Goal: Answer question/provide support

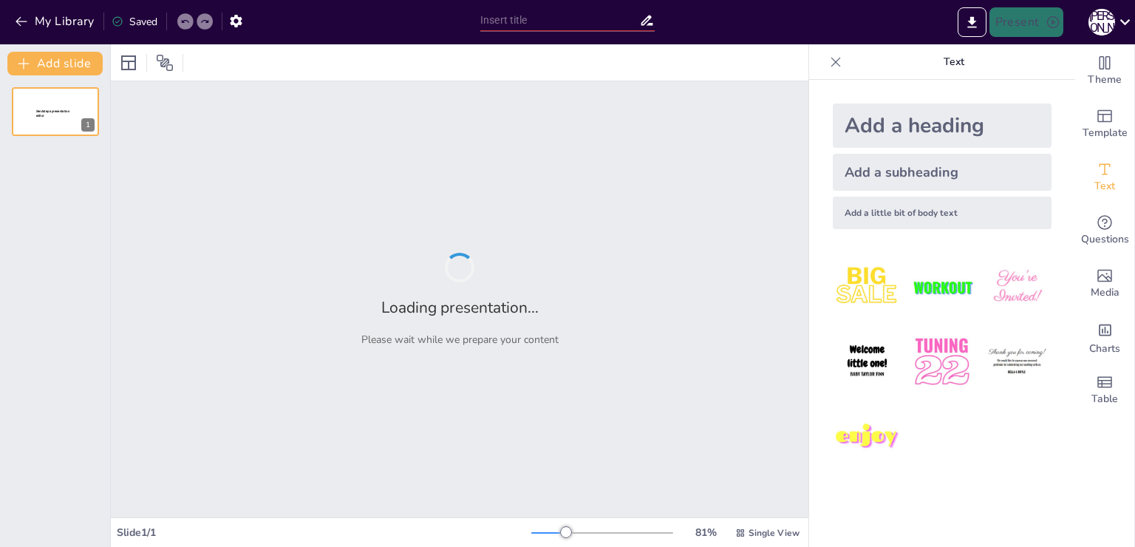
type input "Әлеуметтік жұмыс: Теория мен практика арасындағы байланыс"
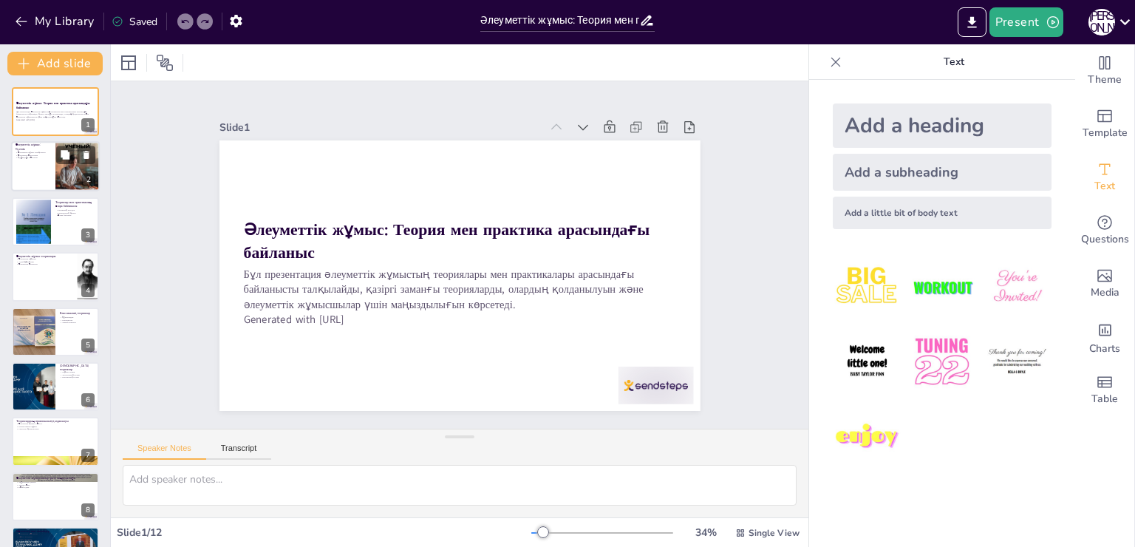
click at [62, 174] on div at bounding box center [77, 166] width 44 height 63
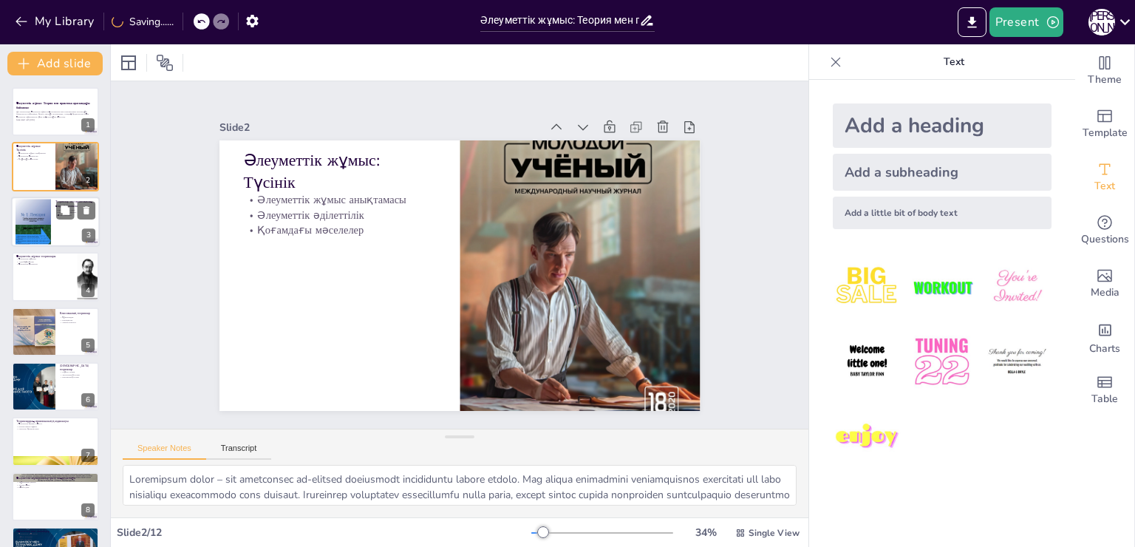
click at [57, 228] on div at bounding box center [55, 222] width 89 height 50
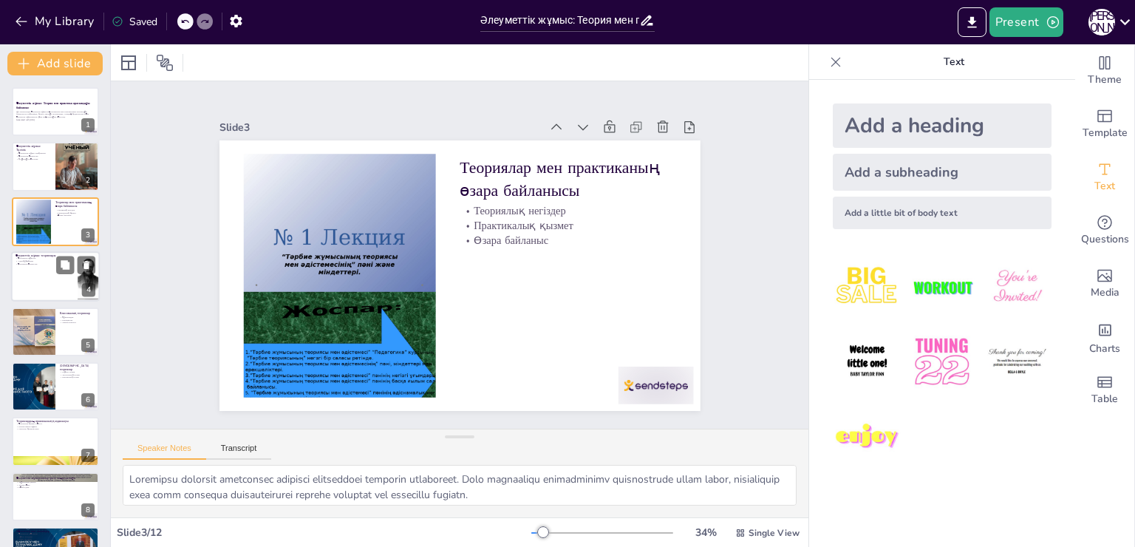
click at [59, 273] on div at bounding box center [55, 276] width 89 height 50
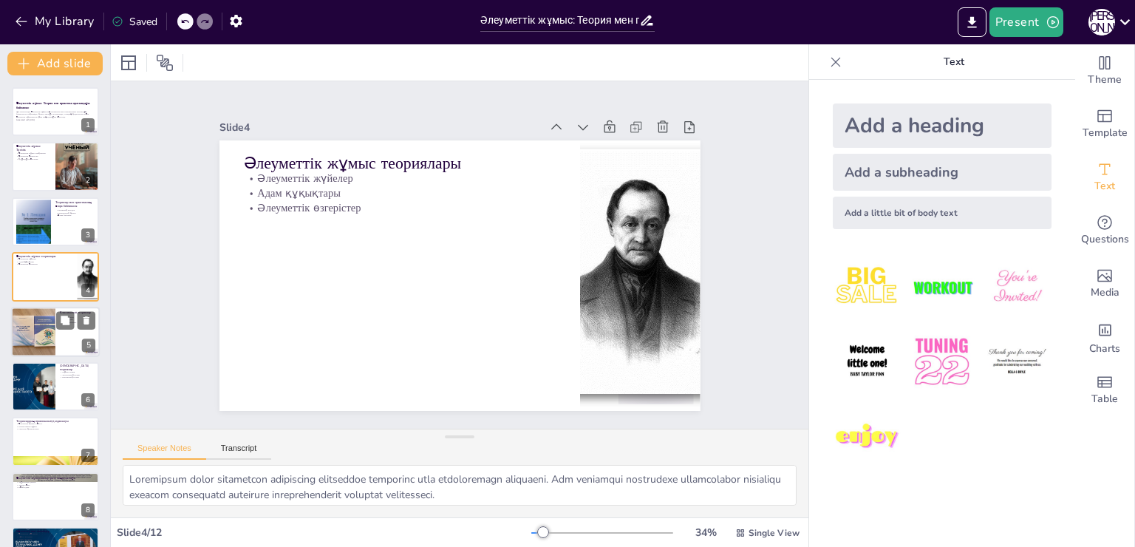
click at [52, 350] on div at bounding box center [33, 331] width 44 height 59
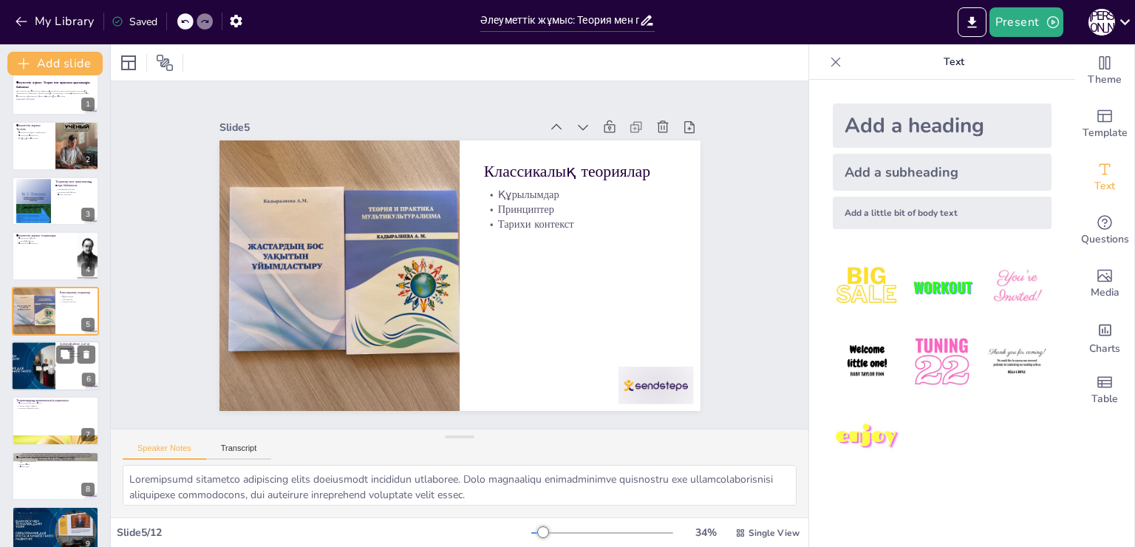
click at [52, 370] on div at bounding box center [33, 366] width 89 height 50
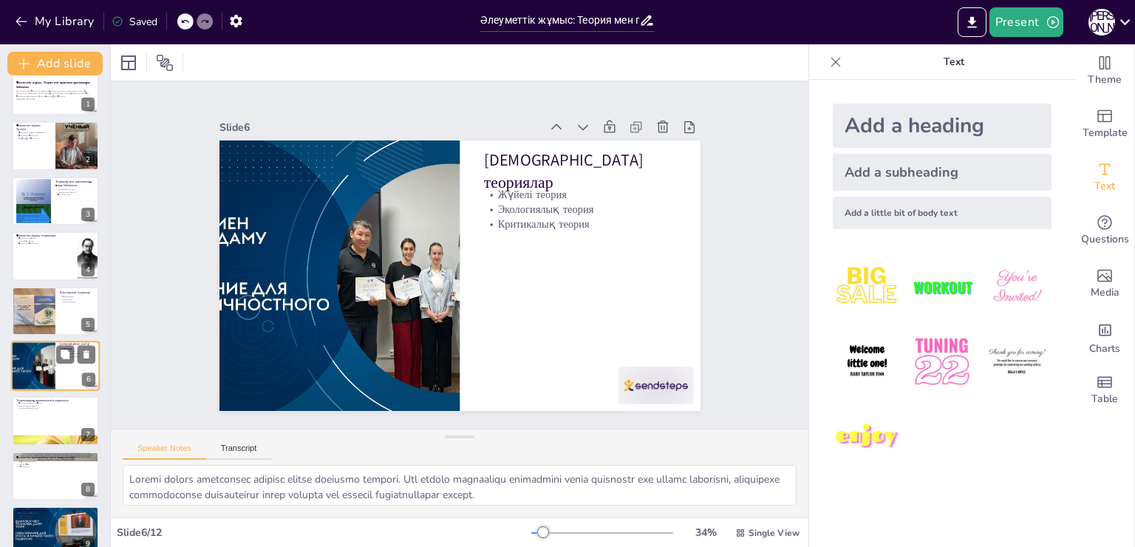
scroll to position [75, 0]
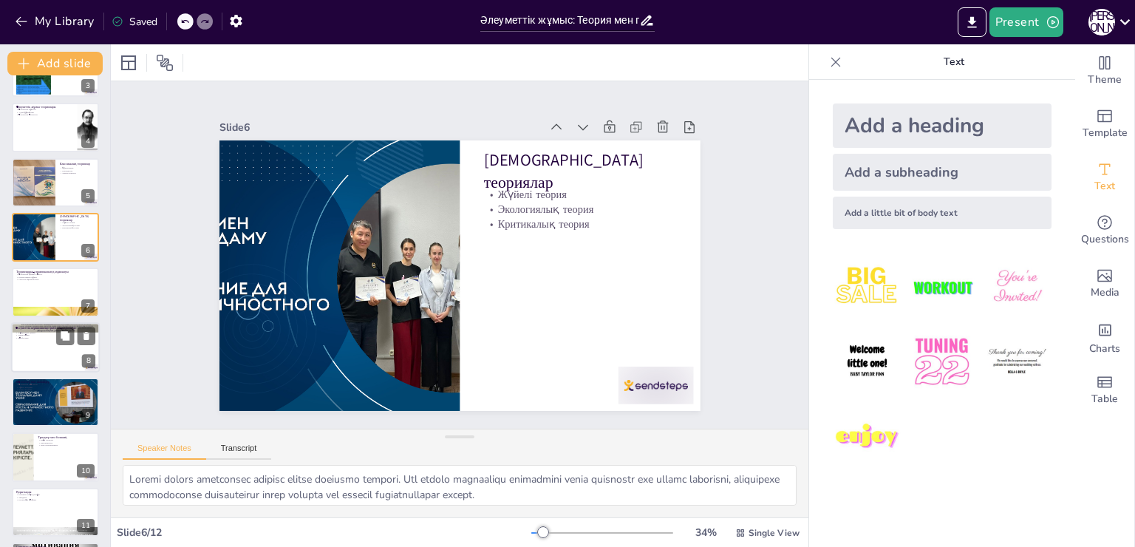
click at [67, 355] on div at bounding box center [55, 347] width 89 height 50
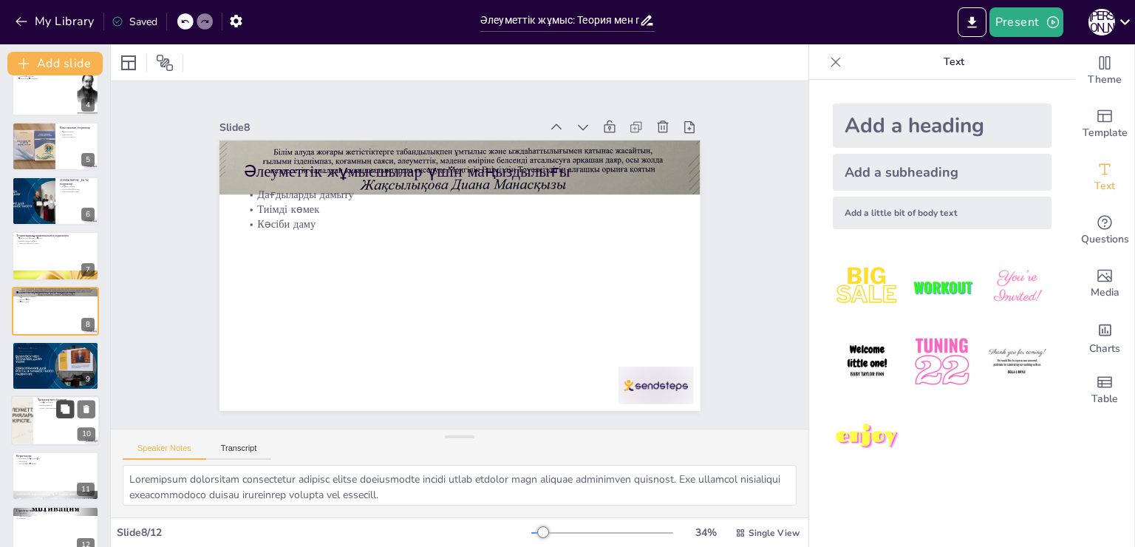
click at [61, 407] on icon at bounding box center [65, 409] width 10 height 10
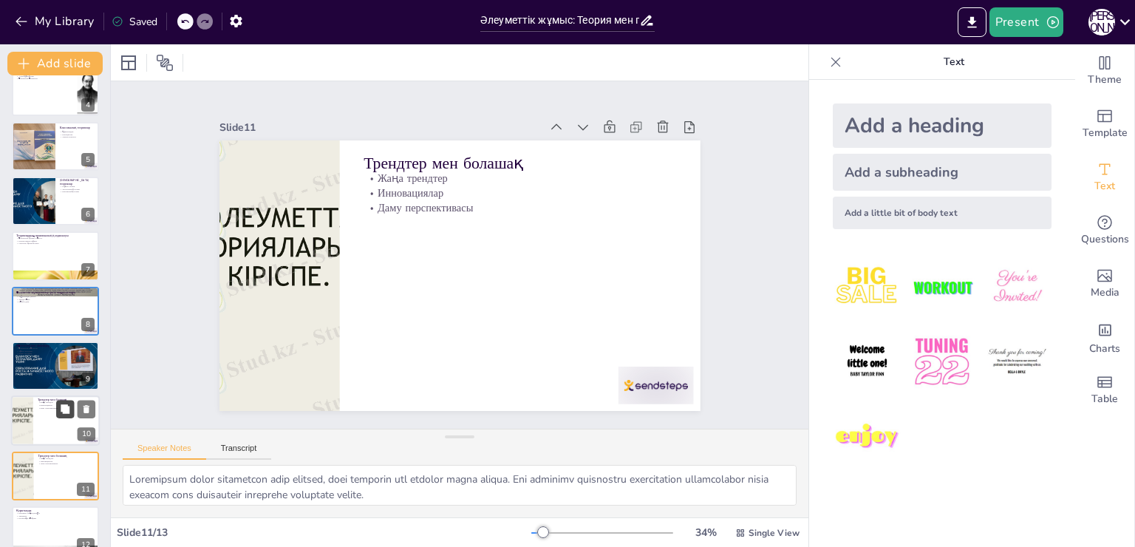
scroll to position [260, 0]
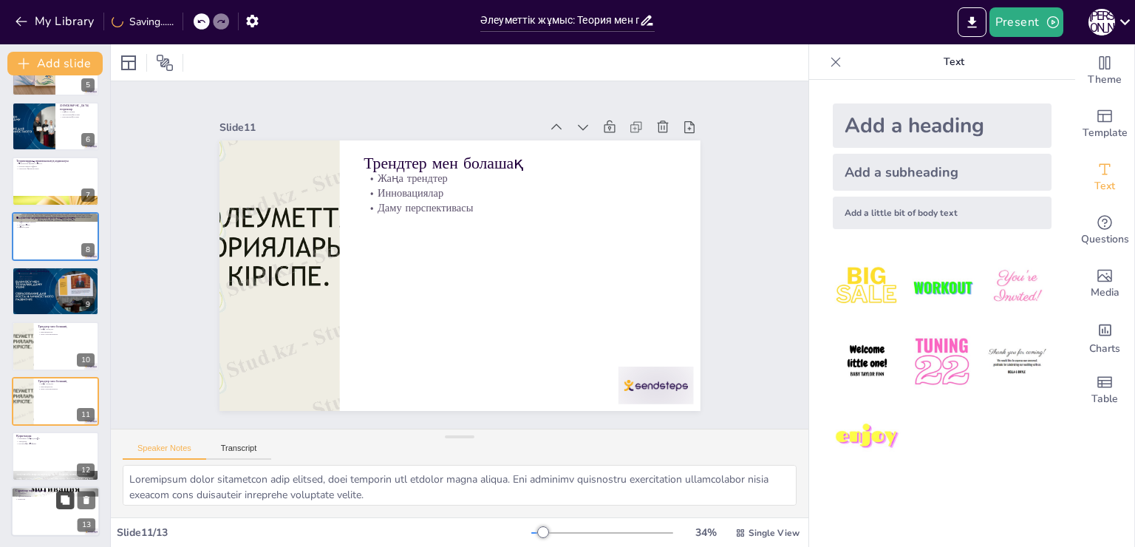
click at [65, 497] on icon at bounding box center [65, 499] width 9 height 9
type textarea "Loremipsumd sitametco adipiscin elitseddoeiu tempo, inc utlab etdolo magnaali. …"
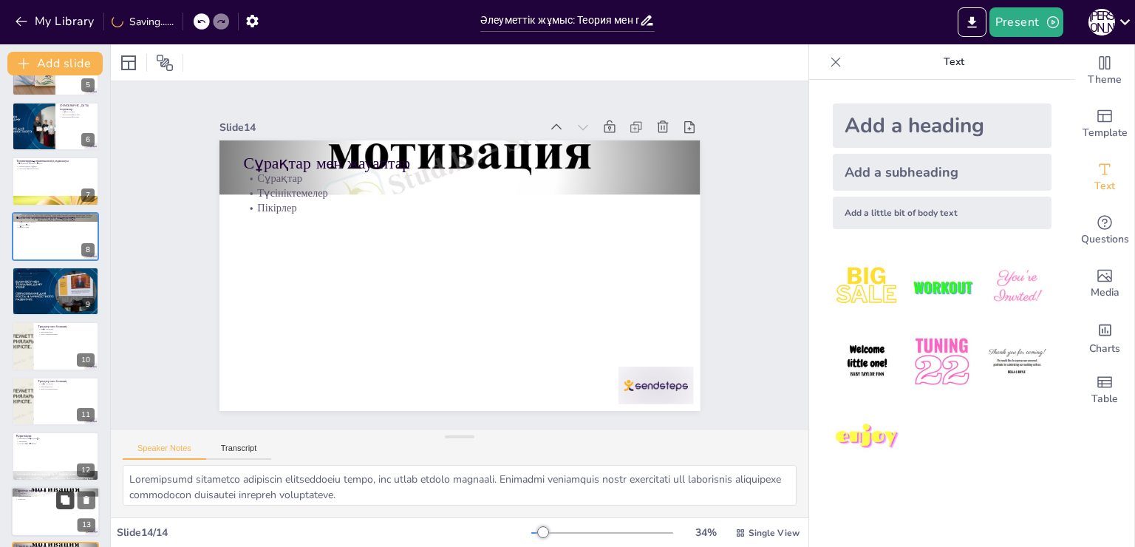
scroll to position [316, 0]
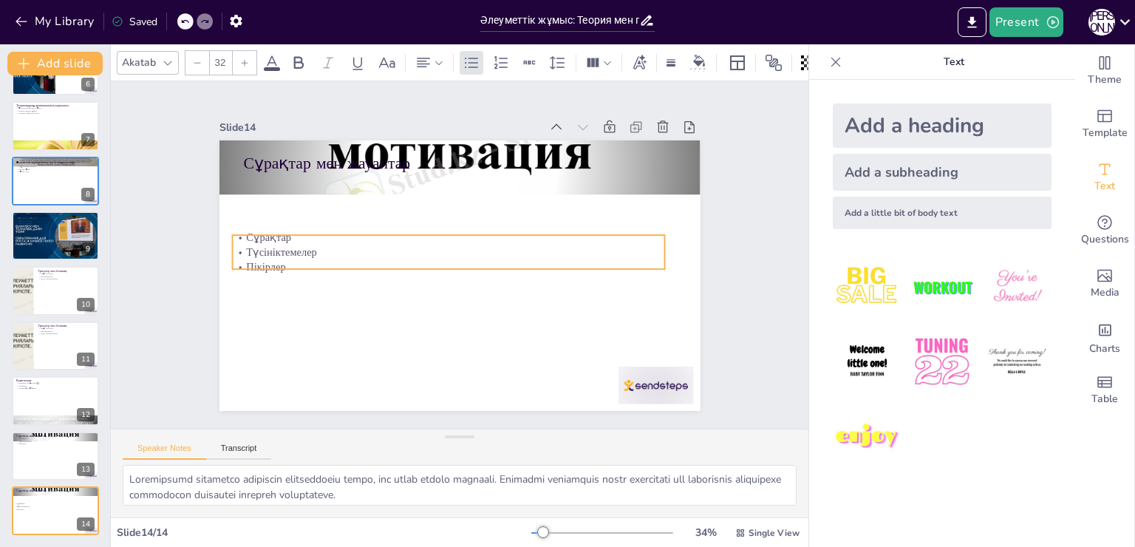
drag, startPoint x: 256, startPoint y: 194, endPoint x: 244, endPoint y: 259, distance: 67.0
click at [455, 259] on p "Түсініктемелер" at bounding box center [462, 243] width 15 height 433
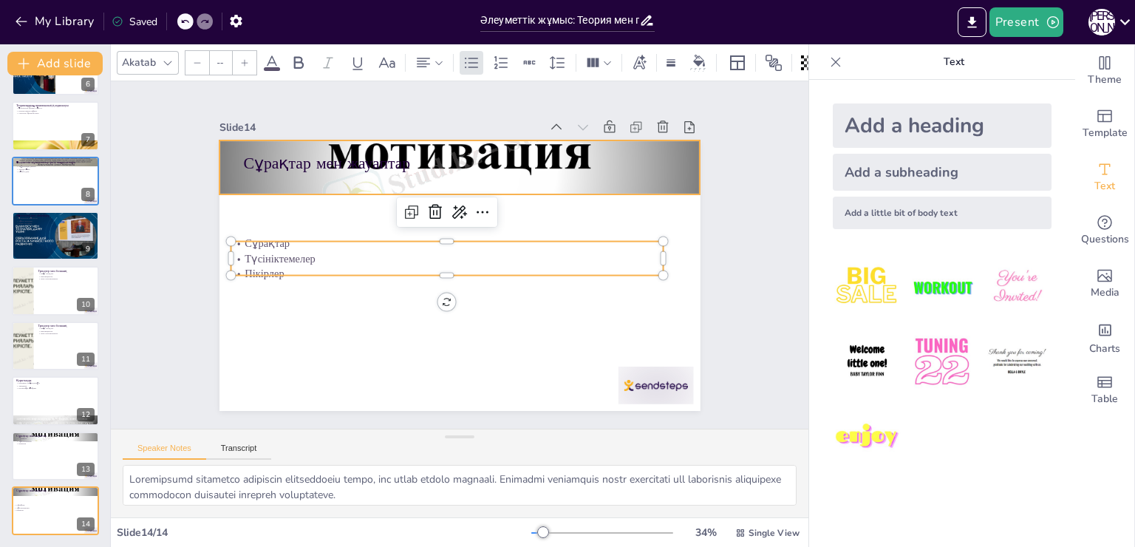
type input "48"
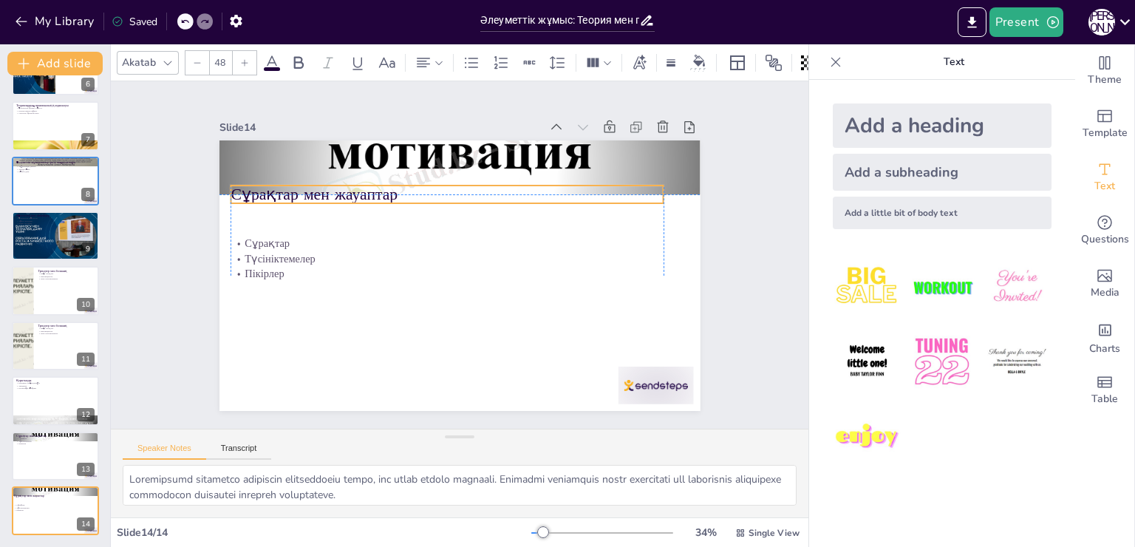
drag, startPoint x: 258, startPoint y: 162, endPoint x: 248, endPoint y: 203, distance: 41.8
click at [365, 203] on p "Сұрақтар мен жауаптар" at bounding box center [501, 209] width 273 height 364
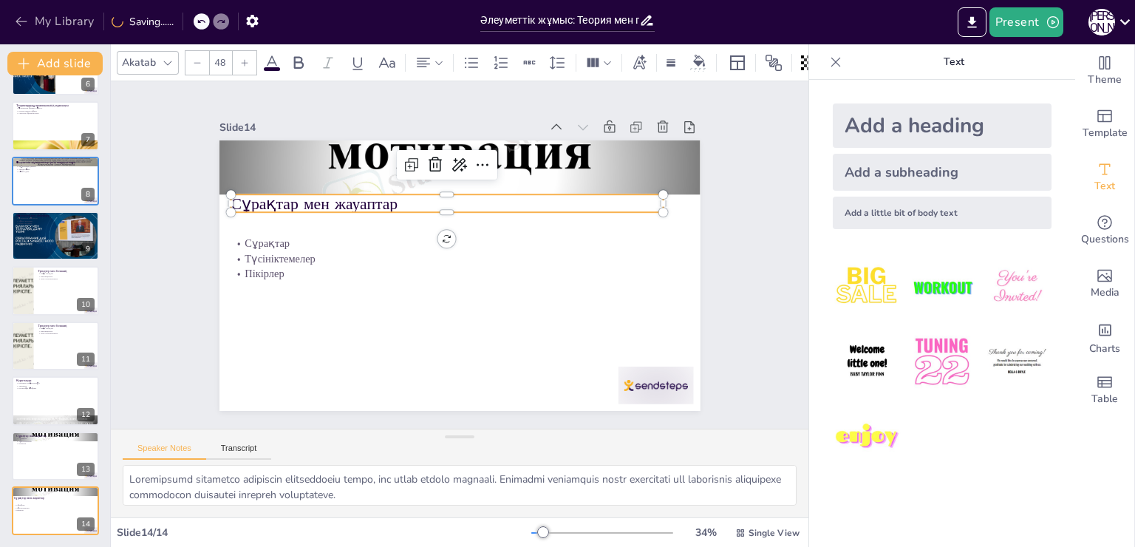
click at [33, 23] on button "My Library" at bounding box center [55, 22] width 89 height 24
